Goal: Information Seeking & Learning: Learn about a topic

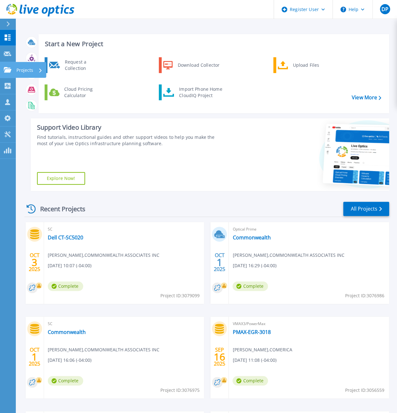
click at [9, 71] on icon at bounding box center [8, 69] width 8 height 5
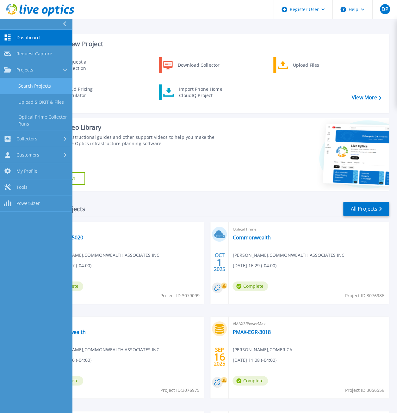
click at [40, 82] on link "Search Projects" at bounding box center [36, 86] width 72 height 16
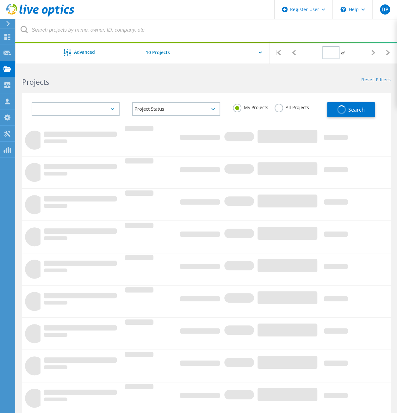
type input "1"
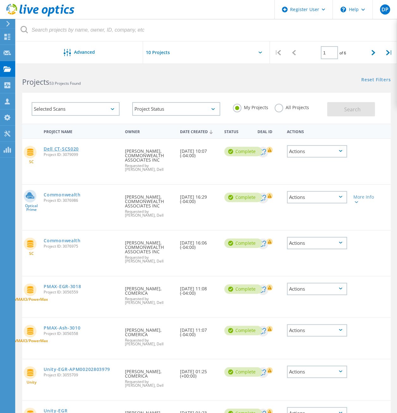
click at [61, 149] on link "Dell CT-SC5020" at bounding box center [61, 149] width 35 height 4
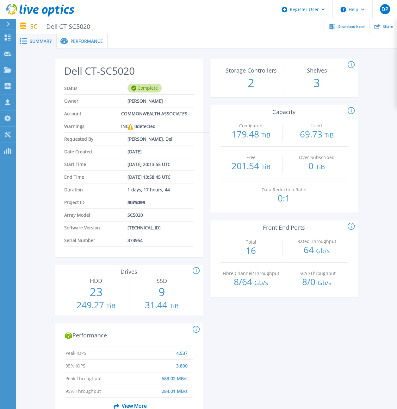
click at [89, 37] on div "Performance" at bounding box center [82, 41] width 51 height 14
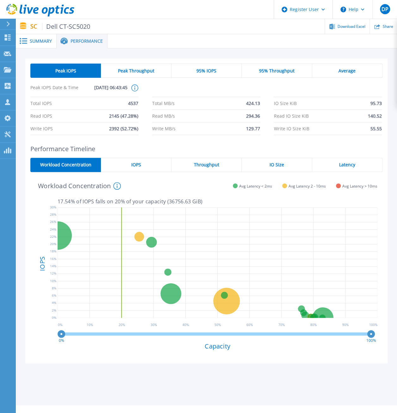
click at [138, 165] on span "IOPS" at bounding box center [136, 164] width 10 height 5
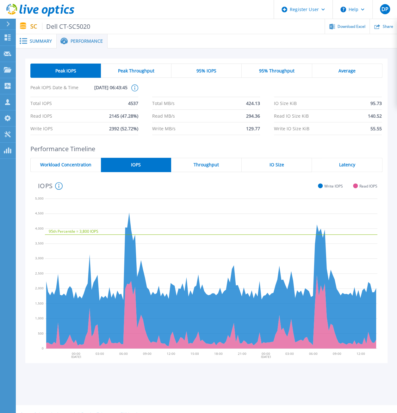
click at [146, 70] on span "Peak Throughput" at bounding box center [136, 70] width 36 height 5
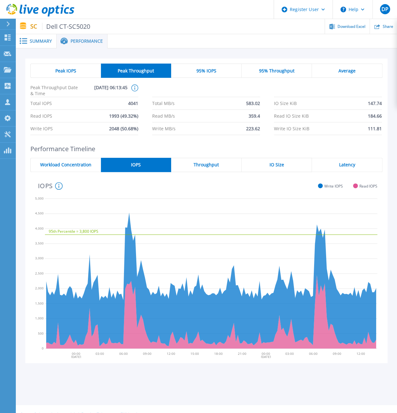
click at [62, 68] on span "Peak IOPS" at bounding box center [65, 70] width 21 height 5
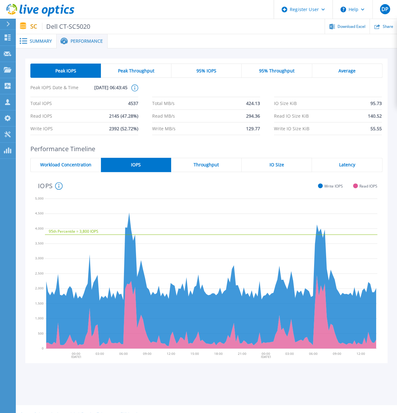
click at [354, 166] on span "Latency" at bounding box center [347, 164] width 16 height 5
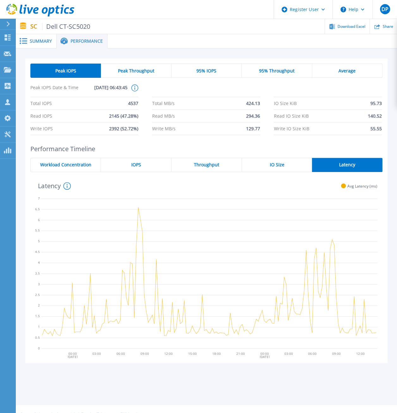
click at [136, 166] on span "IOPS" at bounding box center [136, 164] width 10 height 5
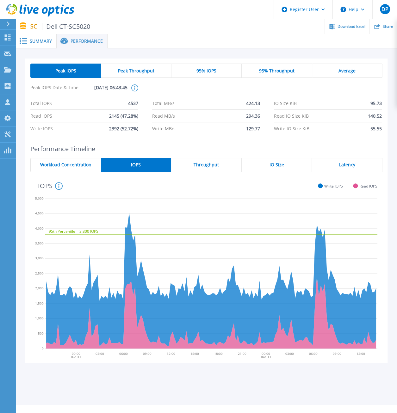
click at [346, 69] on span "Average" at bounding box center [347, 70] width 17 height 5
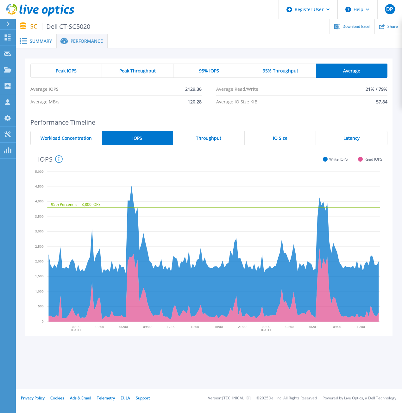
click at [64, 66] on div "Peak IOPS" at bounding box center [66, 71] width 72 height 14
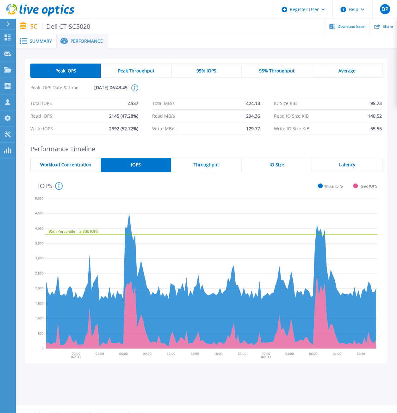
click at [44, 41] on span "Summary" at bounding box center [41, 41] width 22 height 4
